Goal: Transaction & Acquisition: Purchase product/service

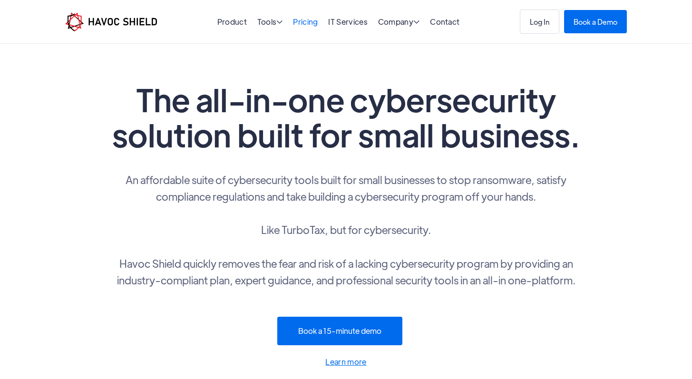
click at [301, 25] on link "Pricing" at bounding box center [305, 22] width 25 height 10
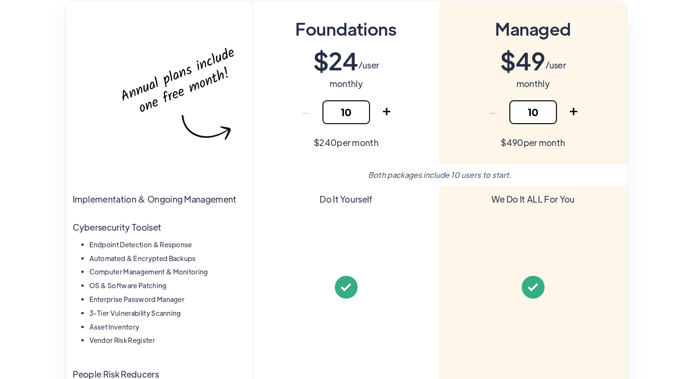
scroll to position [214, 0]
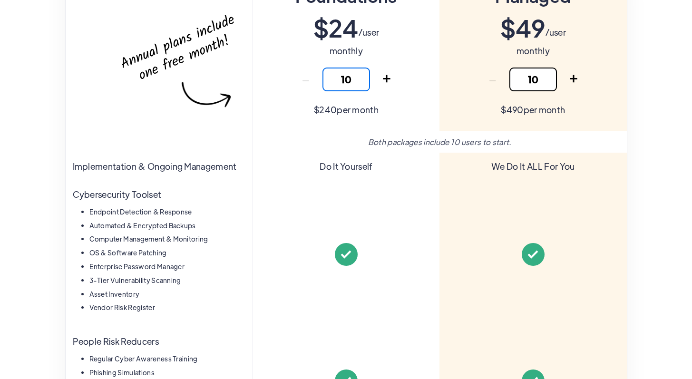
click at [353, 79] on input "10" at bounding box center [346, 80] width 48 height 24
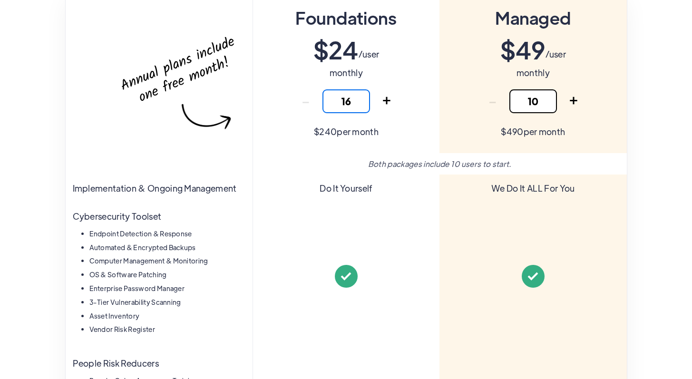
scroll to position [192, 0]
click at [359, 98] on input "16" at bounding box center [346, 102] width 48 height 24
type input "16"
click at [386, 113] on div "Foundations $ 24 /user monthly - 16 + Thank you! Your submission has been recei…" at bounding box center [345, 72] width 187 height 163
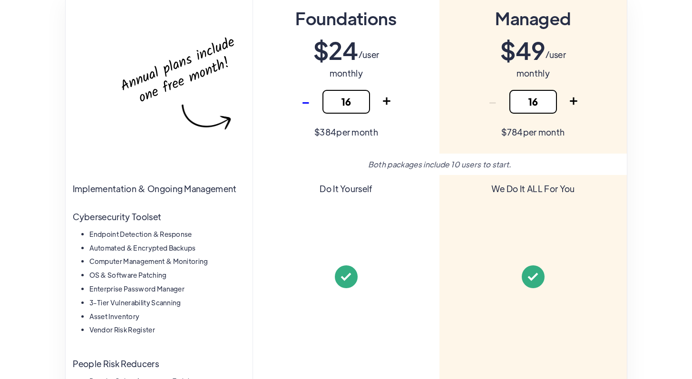
click at [303, 101] on link "-" at bounding box center [306, 102] width 24 height 24
type input "15"
click at [303, 101] on link "-" at bounding box center [306, 102] width 24 height 24
type input "14"
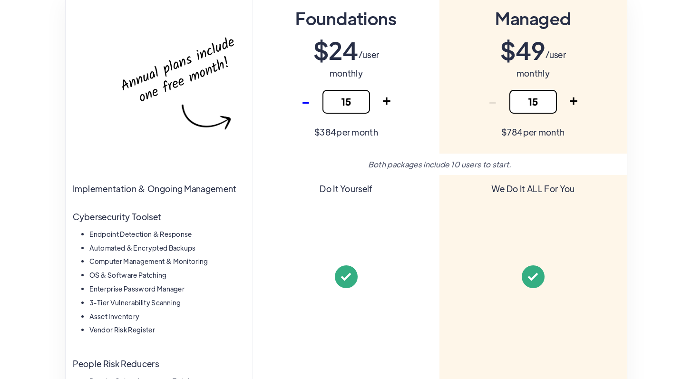
type input "14"
click at [303, 101] on link "-" at bounding box center [306, 102] width 24 height 24
type input "13"
click at [303, 101] on link "-" at bounding box center [306, 102] width 24 height 24
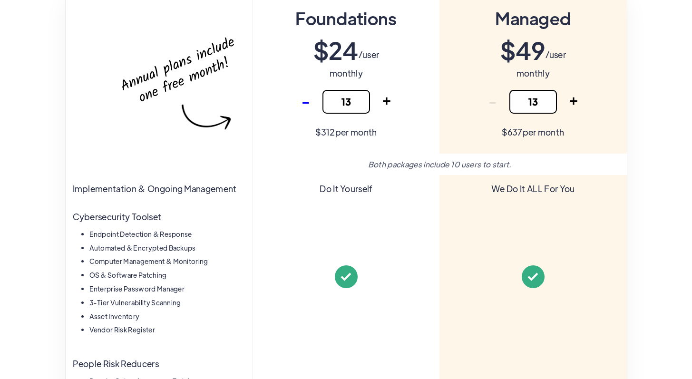
type input "12"
click at [303, 101] on link "-" at bounding box center [306, 102] width 24 height 24
type input "11"
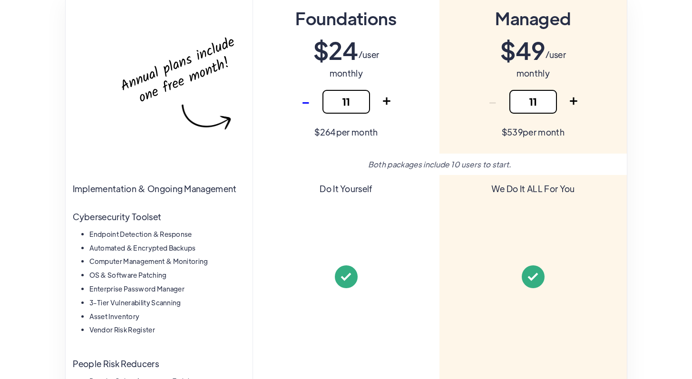
click at [303, 101] on link "-" at bounding box center [306, 102] width 24 height 24
type input "10"
click at [303, 101] on link "-" at bounding box center [306, 102] width 24 height 24
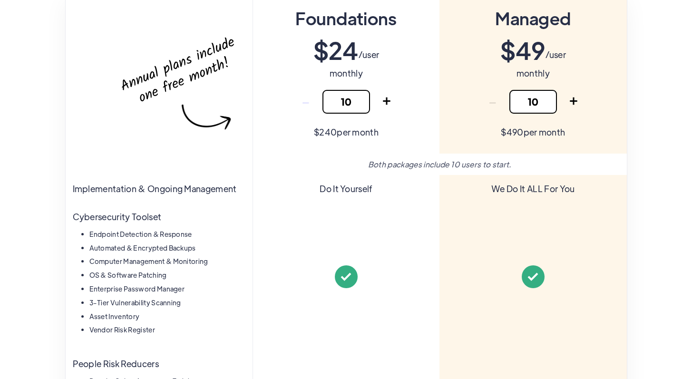
click at [303, 101] on link "-" at bounding box center [306, 102] width 24 height 24
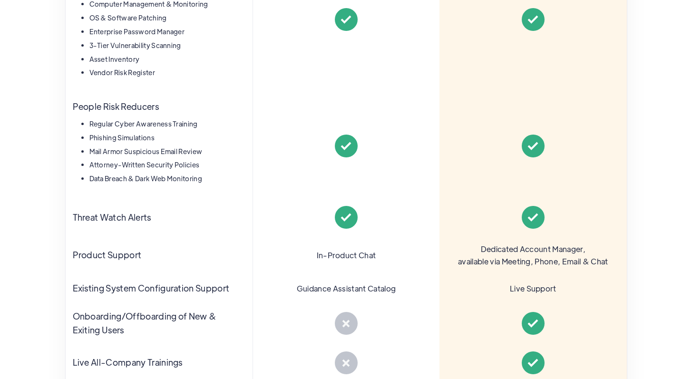
scroll to position [574, 0]
